Goal: Task Accomplishment & Management: Manage account settings

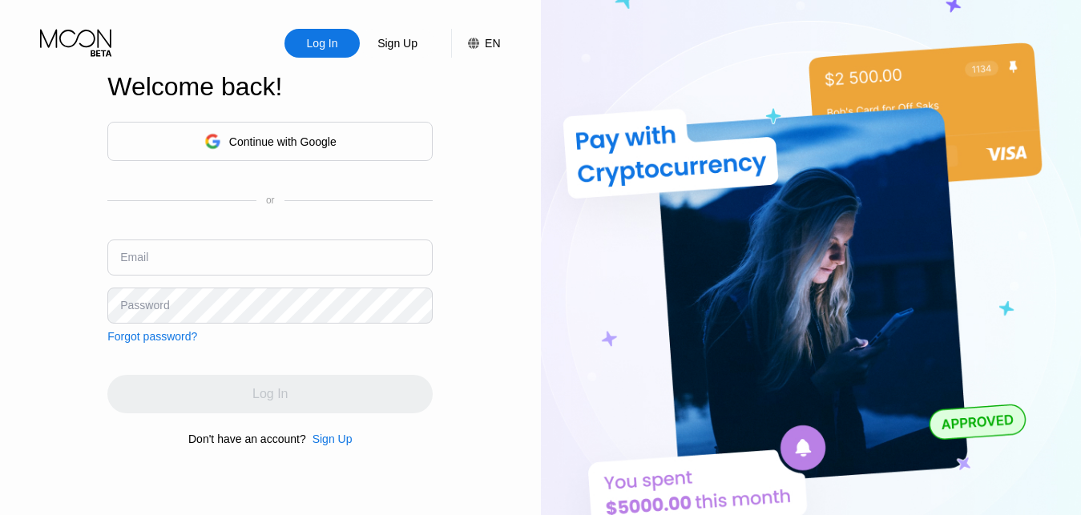
click at [281, 257] on input "text" at bounding box center [269, 258] width 325 height 36
paste input "[EMAIL_ADDRESS][DOMAIN_NAME]"
type input "[EMAIL_ADDRESS][DOMAIN_NAME]"
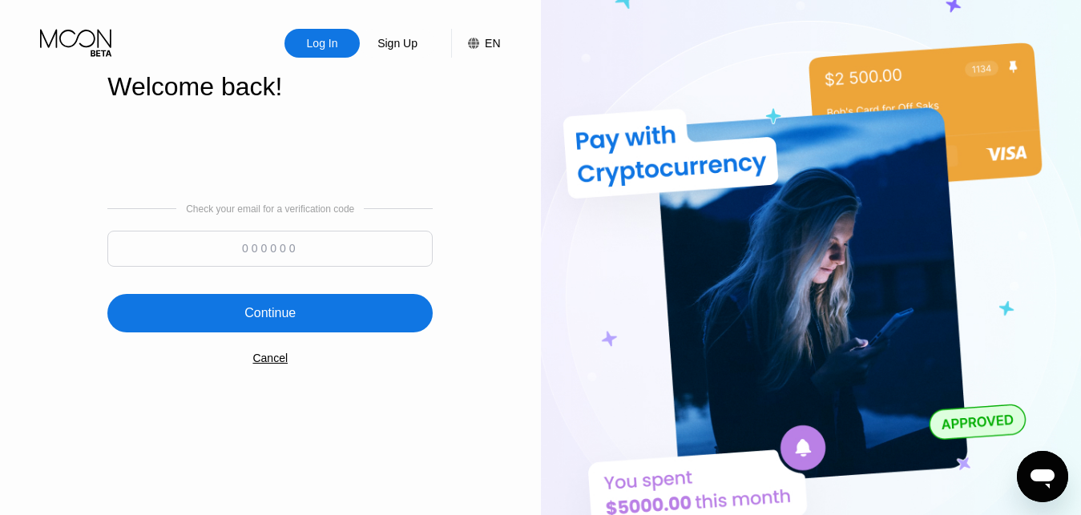
click at [252, 236] on input at bounding box center [269, 249] width 325 height 36
paste input "598537"
type input "598537"
click at [293, 314] on div "Continue" at bounding box center [269, 313] width 51 height 16
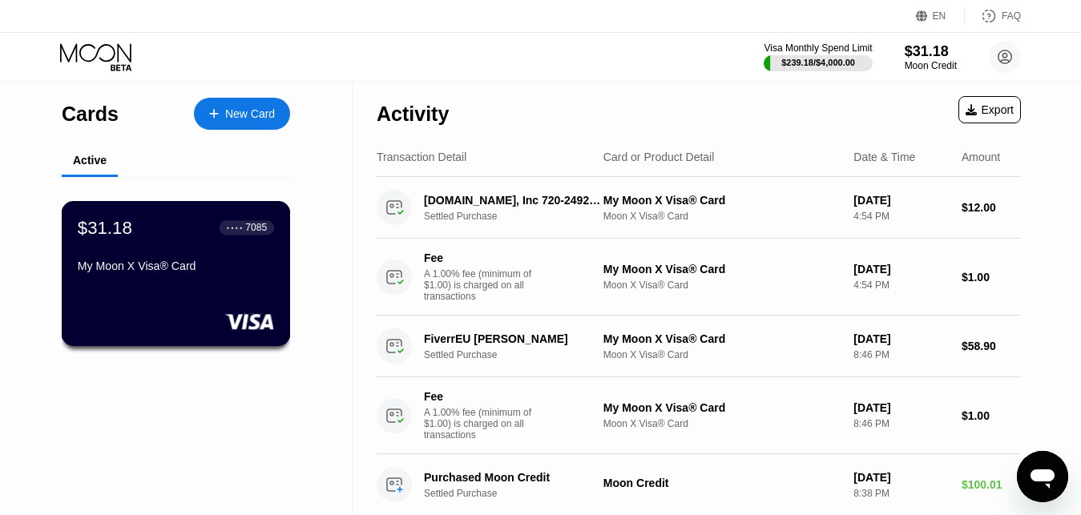
click at [228, 273] on div "My Moon X Visa® Card" at bounding box center [176, 266] width 196 height 13
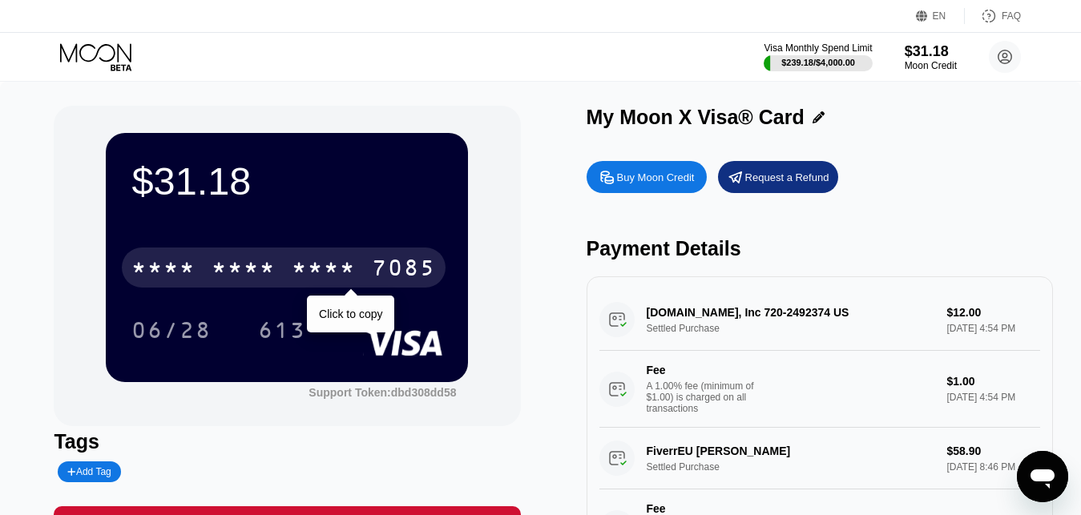
click at [320, 281] on div "* * * *" at bounding box center [324, 270] width 64 height 26
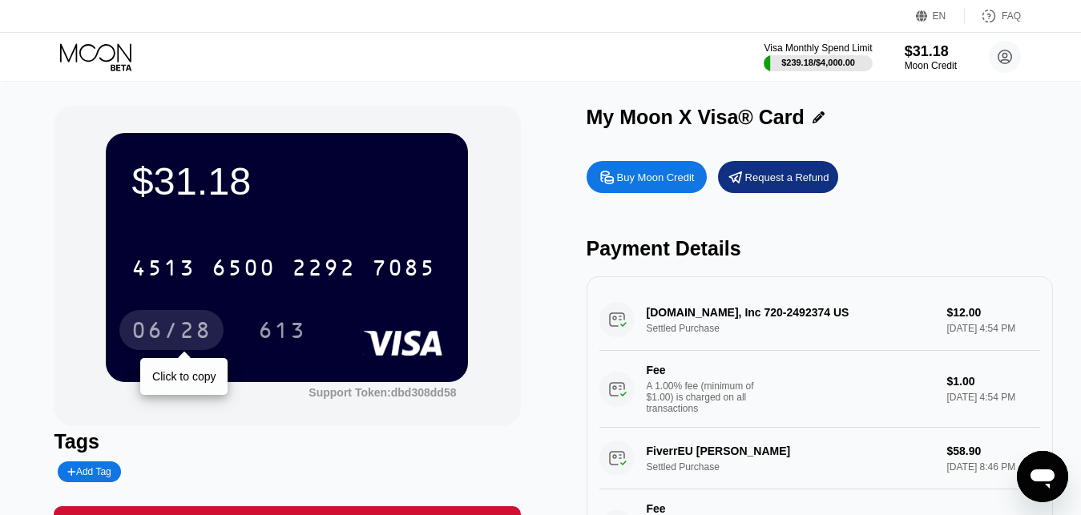
click at [199, 341] on div "06/28" at bounding box center [171, 333] width 80 height 26
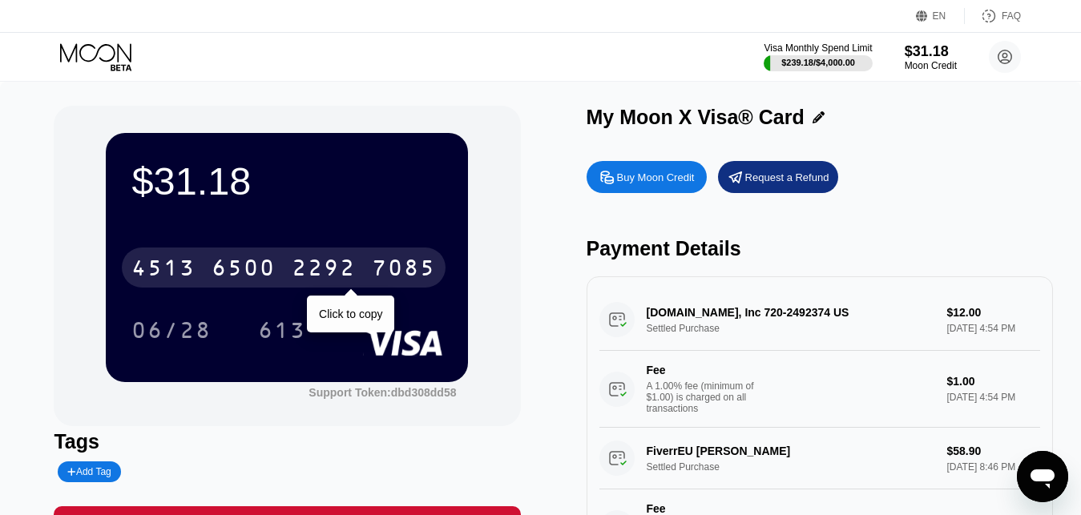
click at [253, 271] on div "6500" at bounding box center [244, 270] width 64 height 26
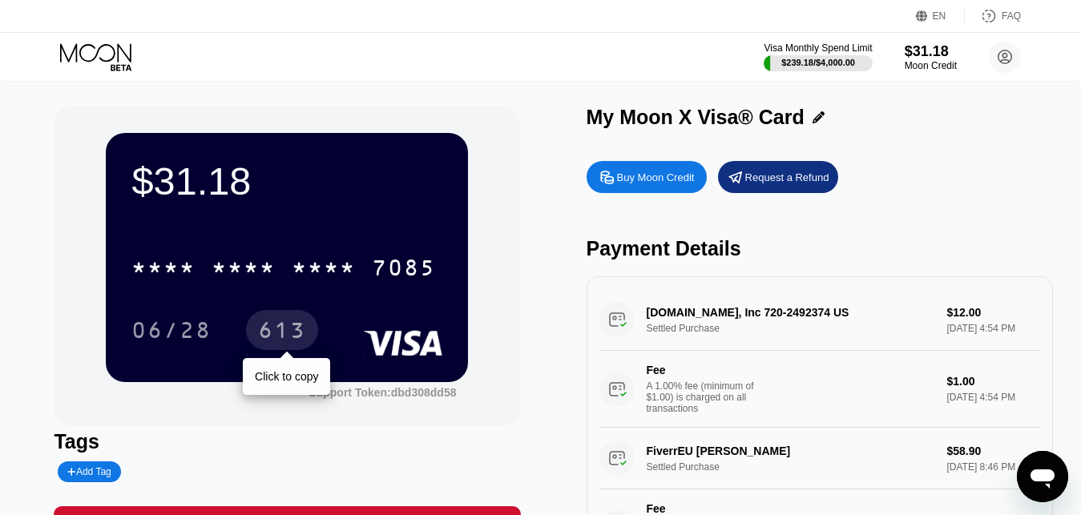
click at [297, 337] on div "613" at bounding box center [282, 333] width 48 height 26
